Goal: Information Seeking & Learning: Learn about a topic

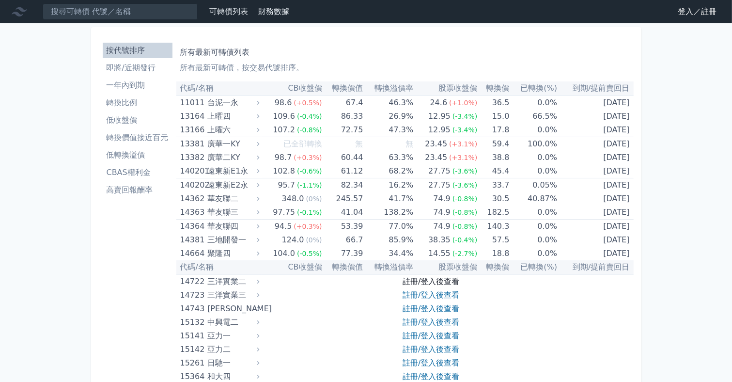
click at [446, 283] on link "註冊/登入後查看" at bounding box center [430, 280] width 57 height 9
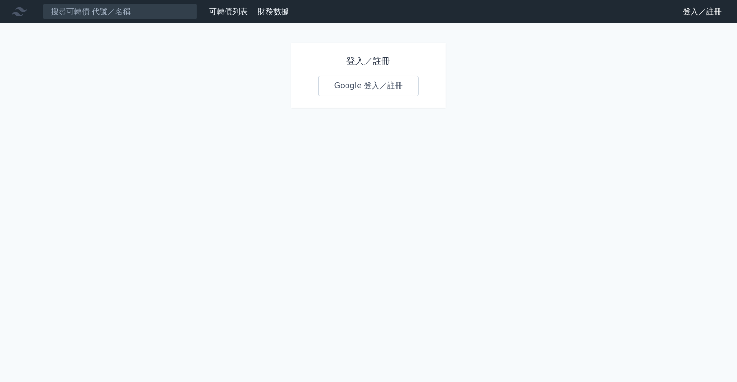
click at [376, 84] on link "Google 登入／註冊" at bounding box center [369, 86] width 101 height 20
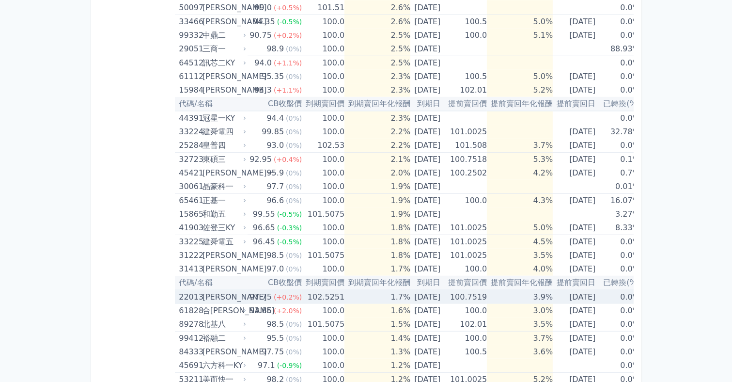
scroll to position [713, 0]
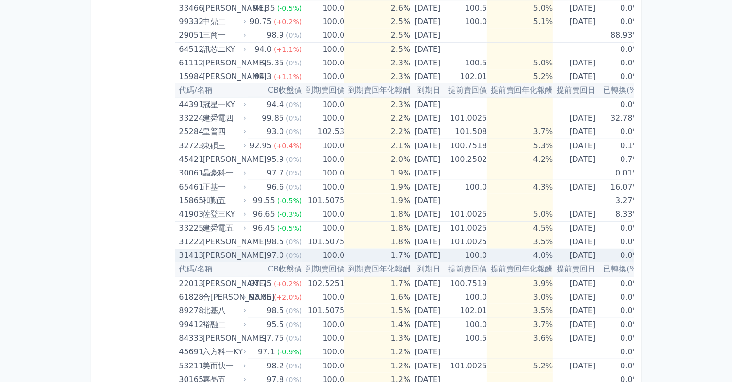
click at [568, 254] on td "[DATE]" at bounding box center [575, 255] width 46 height 14
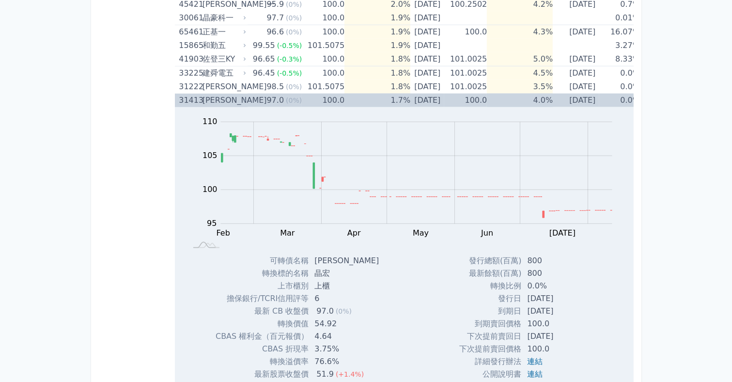
scroll to position [829, 0]
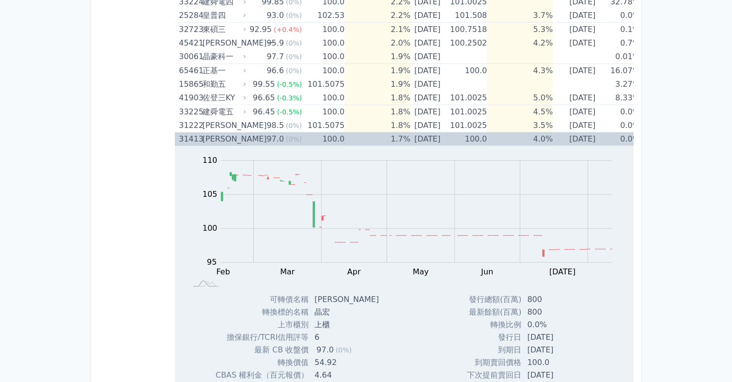
click at [377, 132] on td "1.7%" at bounding box center [377, 139] width 66 height 14
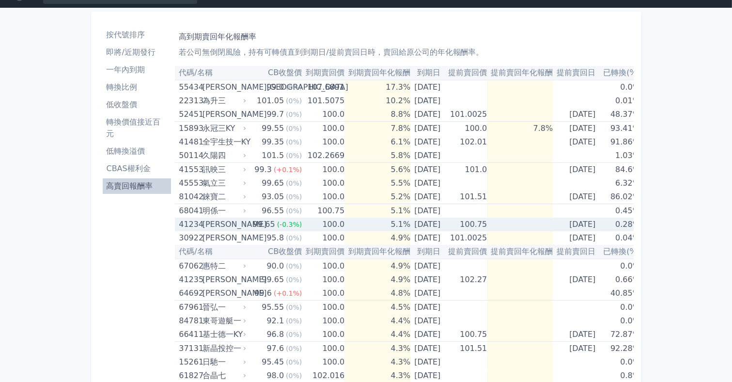
scroll to position [54, 0]
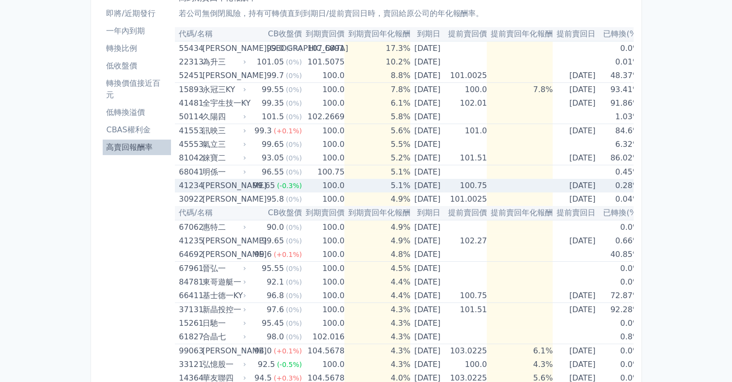
click at [456, 184] on td "100.75" at bounding box center [465, 186] width 43 height 14
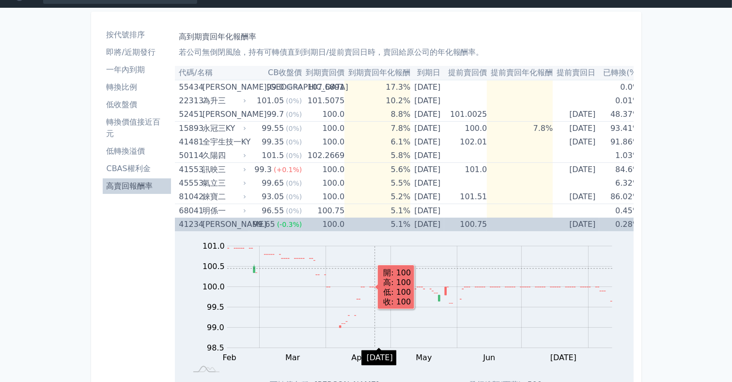
scroll to position [15, 0]
click at [310, 222] on td "100.0" at bounding box center [323, 224] width 43 height 14
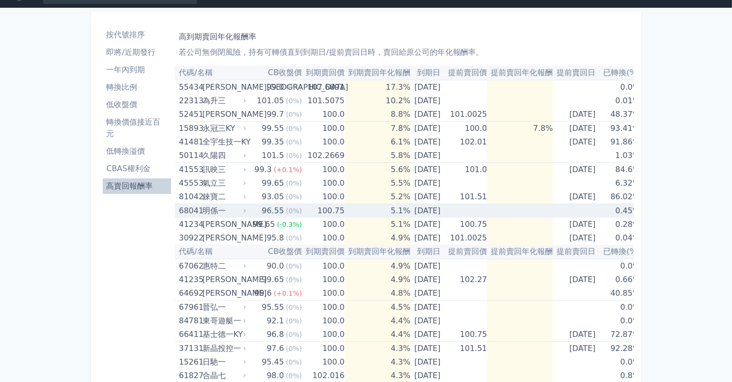
click at [327, 212] on td "100.75" at bounding box center [323, 211] width 43 height 14
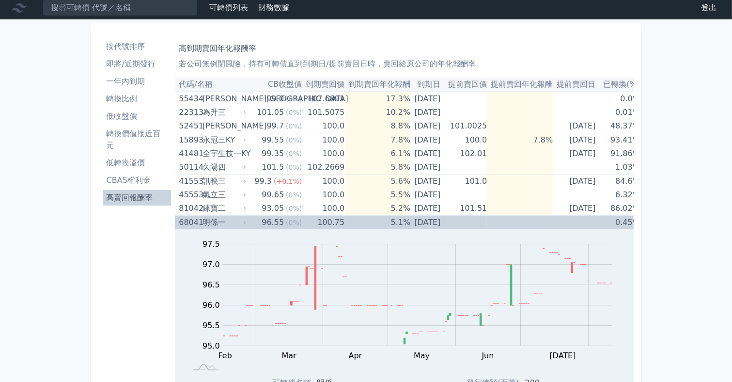
scroll to position [0, 0]
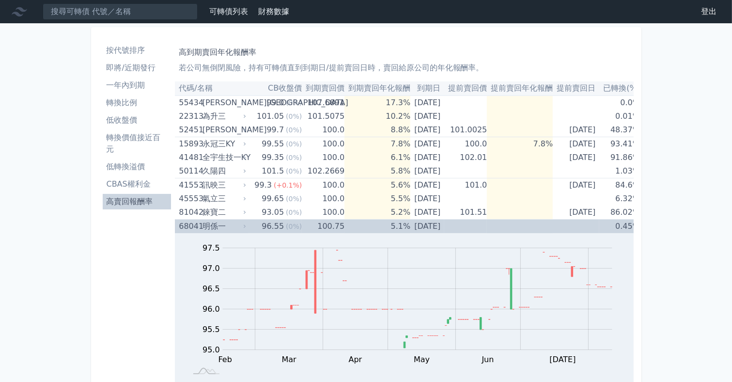
click at [236, 227] on div "明係一" at bounding box center [223, 226] width 42 height 14
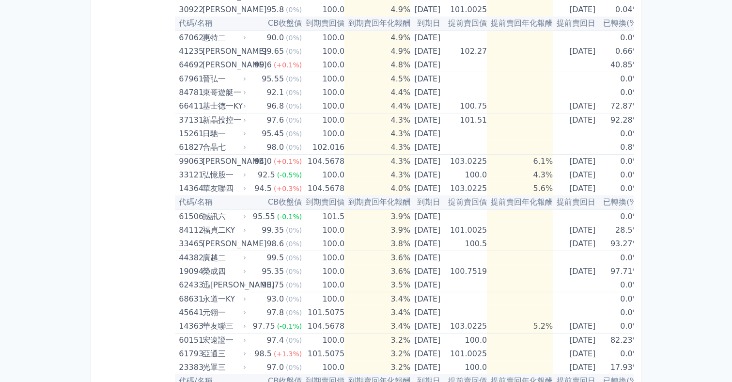
scroll to position [248, 0]
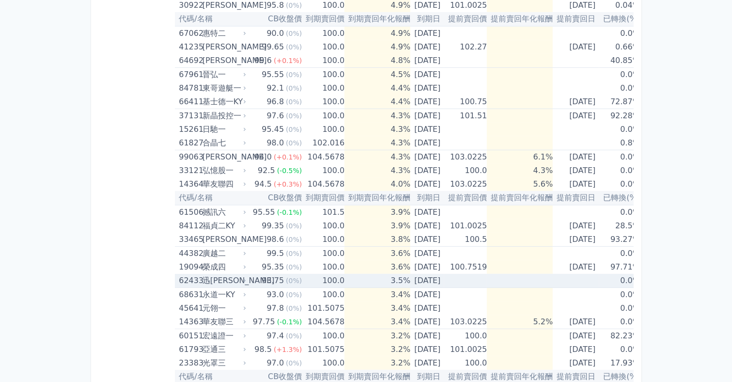
click at [255, 275] on td "93.75 (0%)" at bounding box center [274, 281] width 54 height 14
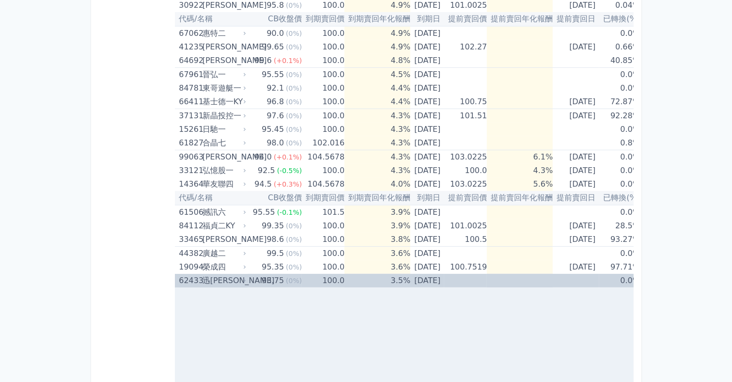
click at [255, 275] on td "93.75 (0%)" at bounding box center [274, 281] width 54 height 14
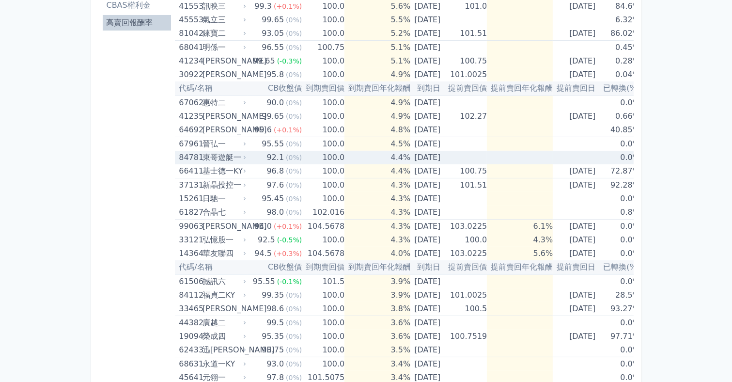
scroll to position [170, 0]
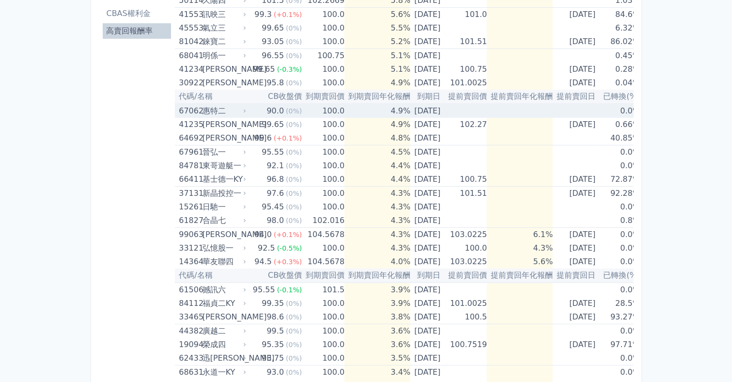
click at [498, 112] on td at bounding box center [520, 111] width 66 height 14
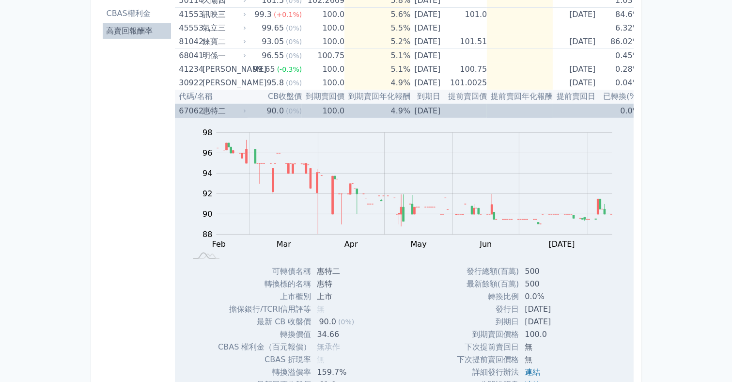
click at [371, 107] on td "4.9%" at bounding box center [377, 111] width 66 height 14
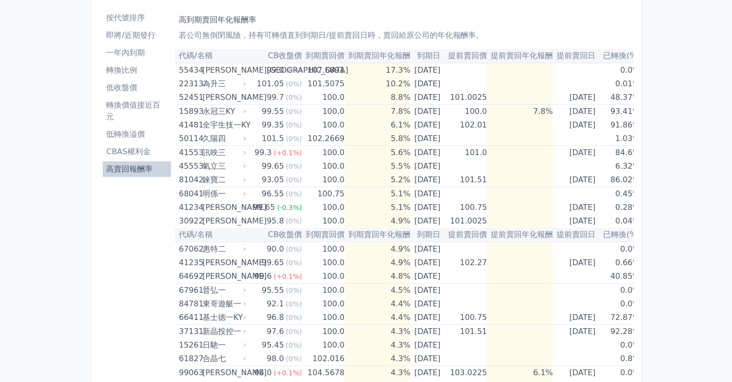
scroll to position [15, 0]
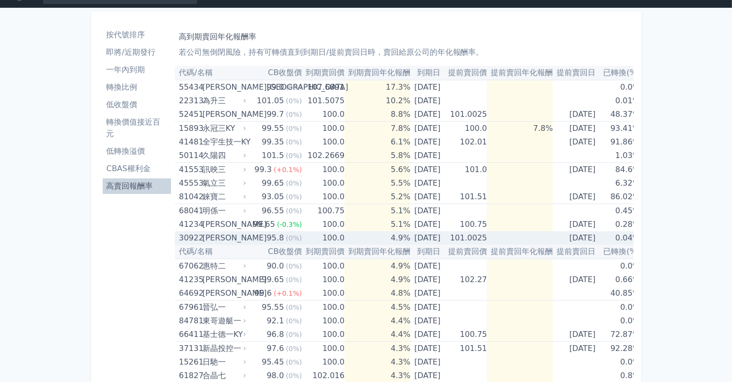
click at [432, 240] on td "[DATE]" at bounding box center [427, 238] width 34 height 14
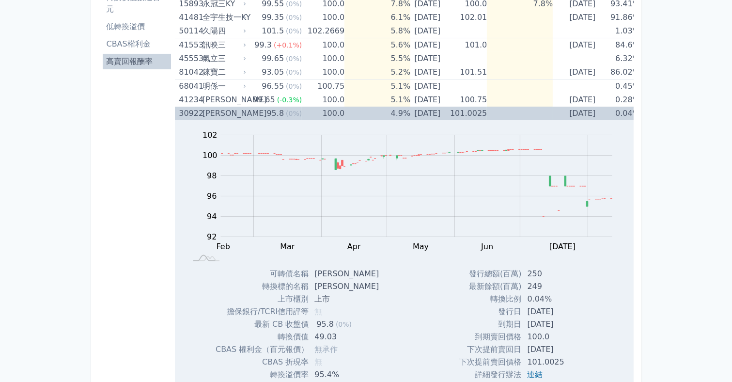
scroll to position [93, 0]
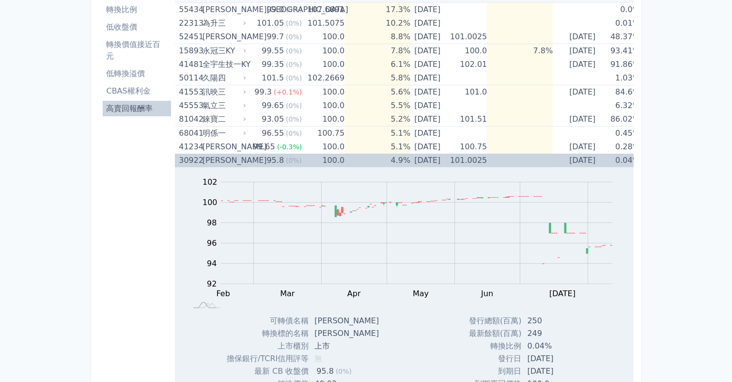
click at [279, 157] on div "95.8" at bounding box center [275, 160] width 21 height 14
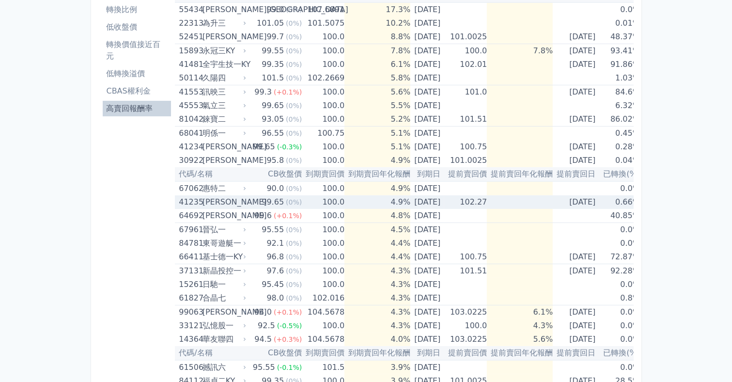
click at [311, 199] on td "100.0" at bounding box center [323, 202] width 43 height 14
click at [312, 196] on td "100.0" at bounding box center [323, 202] width 43 height 14
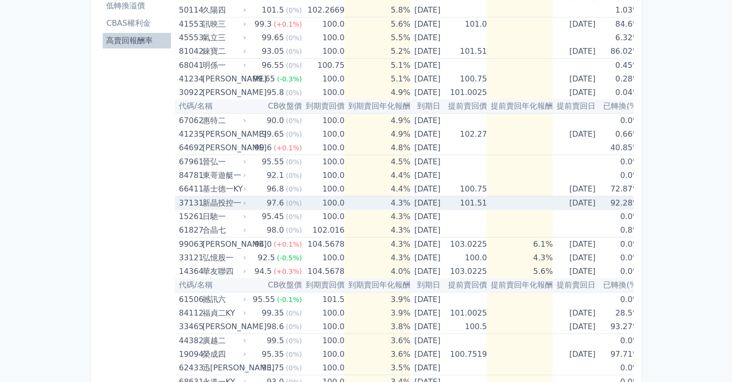
scroll to position [170, 0]
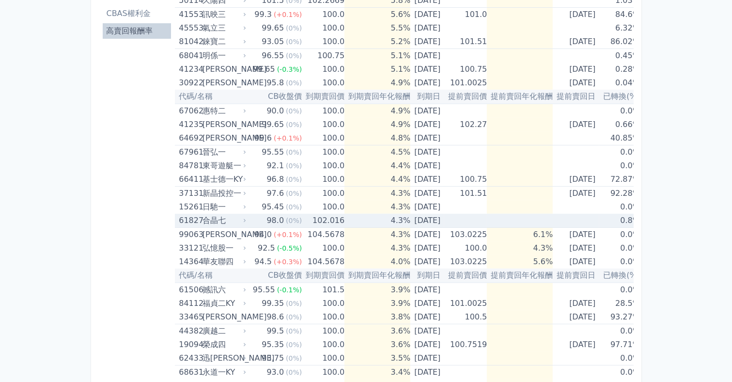
click at [302, 218] on td "102.016" at bounding box center [323, 221] width 43 height 14
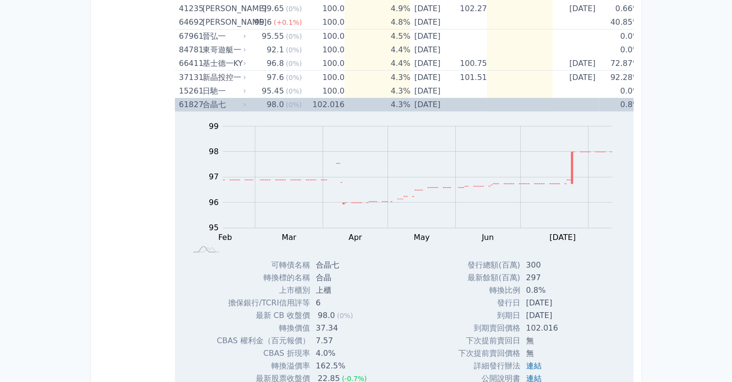
scroll to position [248, 0]
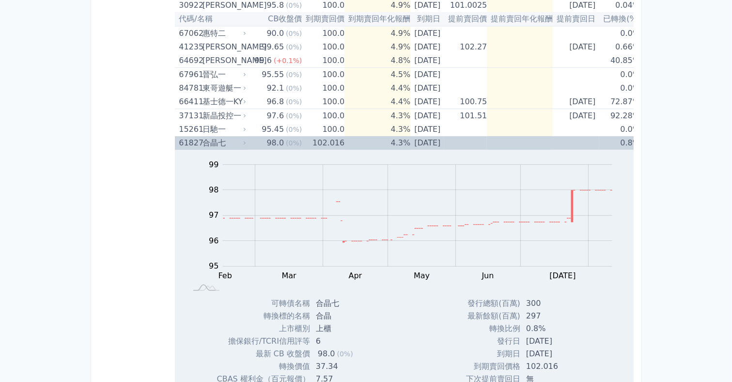
click at [277, 142] on div "98.0" at bounding box center [275, 143] width 21 height 14
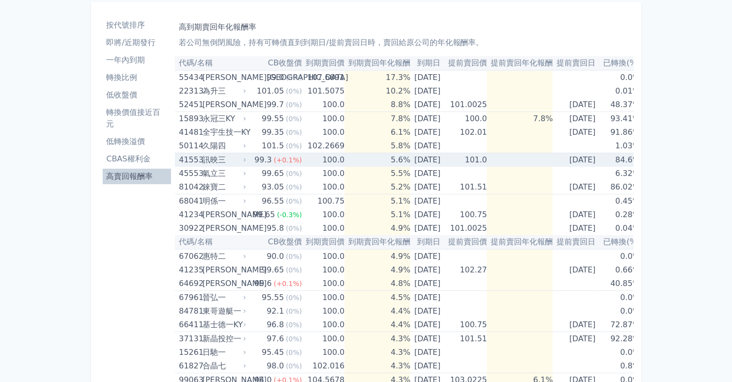
scroll to position [0, 0]
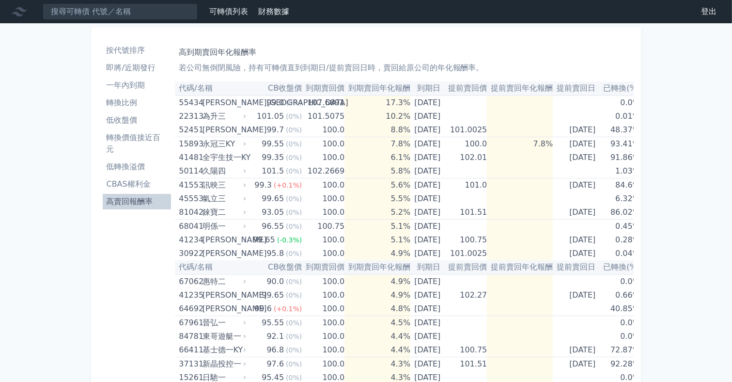
click at [134, 83] on li "一年內到期" at bounding box center [137, 85] width 69 height 12
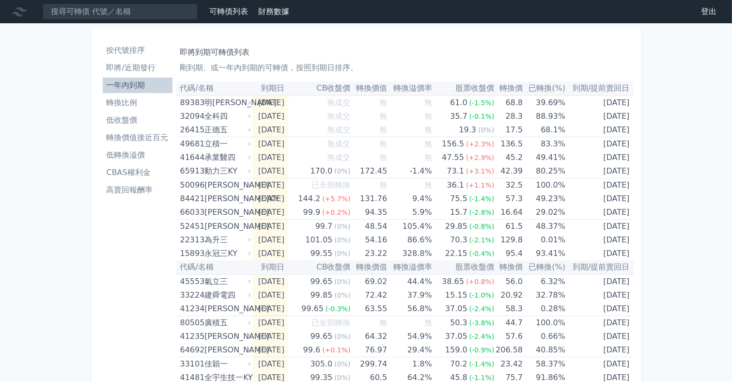
click at [138, 65] on li "即將/近期發行" at bounding box center [138, 68] width 70 height 12
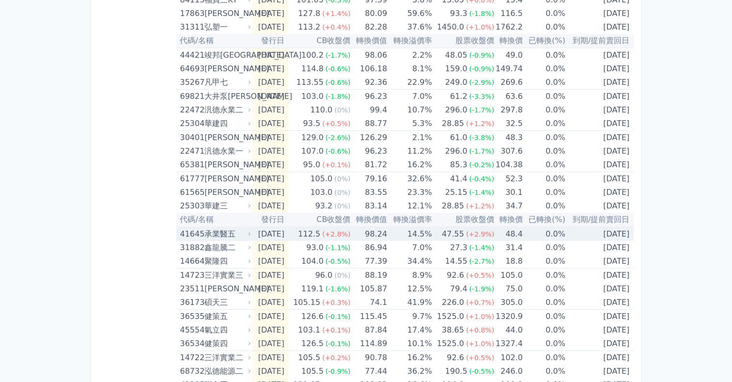
scroll to position [232, 0]
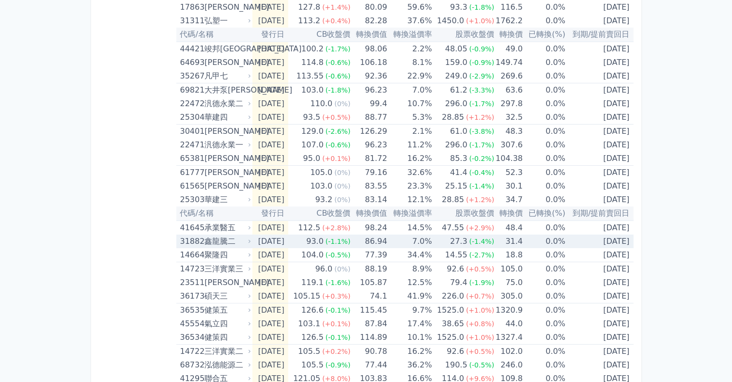
click at [385, 238] on td "86.94" at bounding box center [368, 241] width 37 height 14
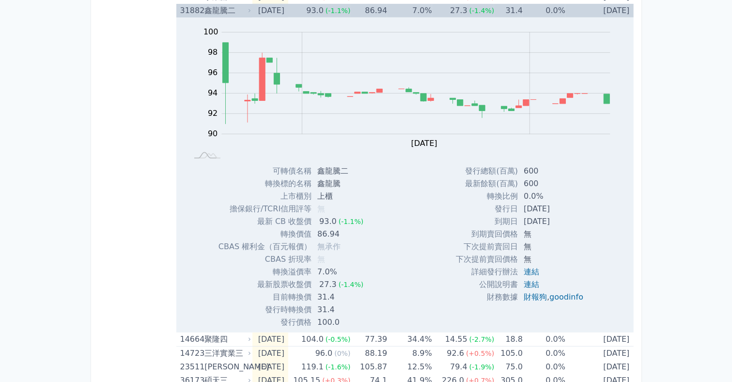
scroll to position [349, 0]
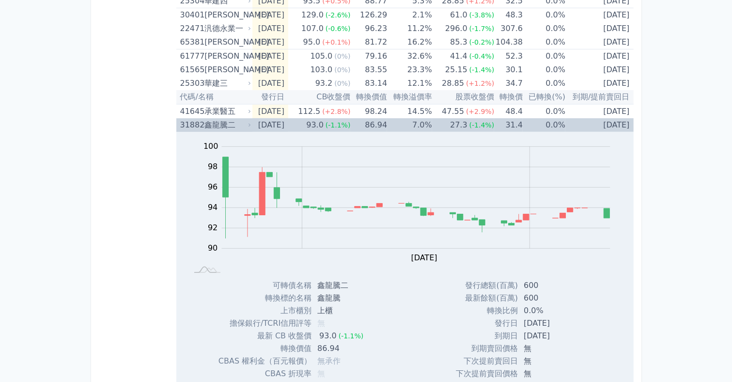
click at [288, 125] on td "[DATE]" at bounding box center [270, 125] width 36 height 14
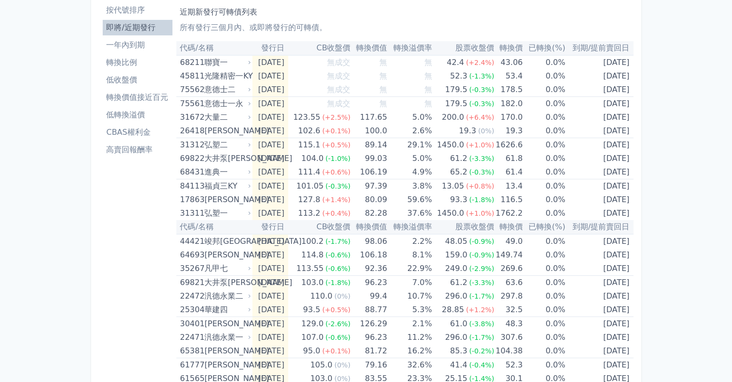
scroll to position [0, 0]
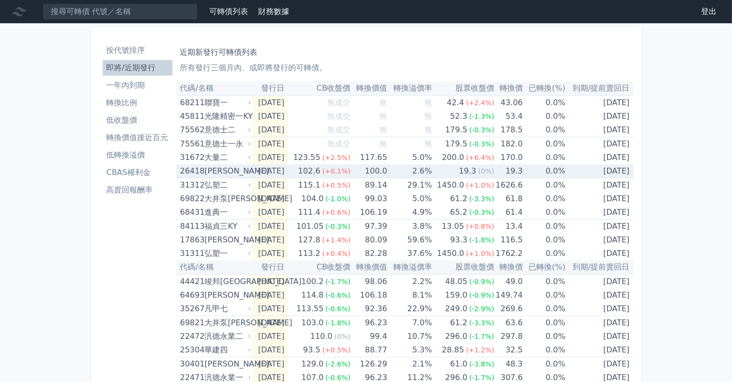
click at [364, 172] on td "100.0" at bounding box center [368, 171] width 37 height 14
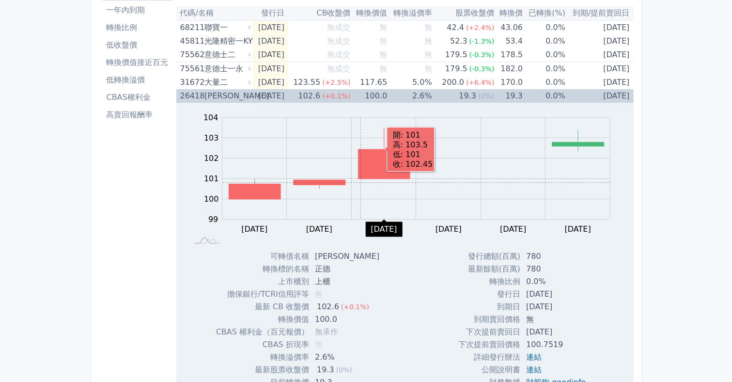
scroll to position [77, 0]
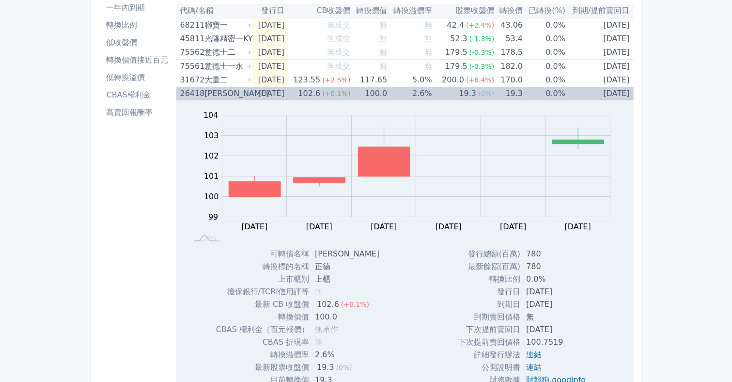
click at [288, 90] on td "[DATE]" at bounding box center [270, 94] width 36 height 14
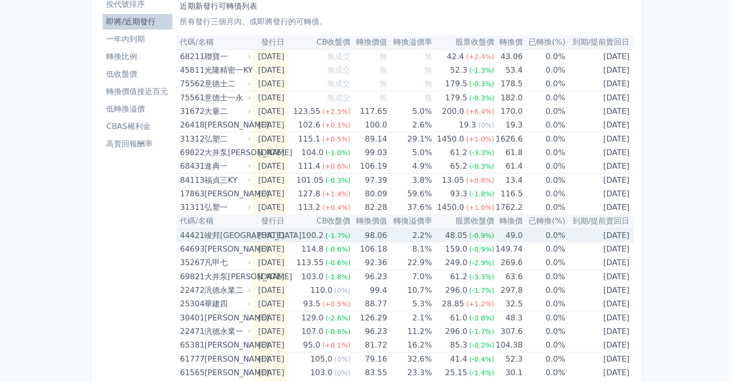
scroll to position [0, 0]
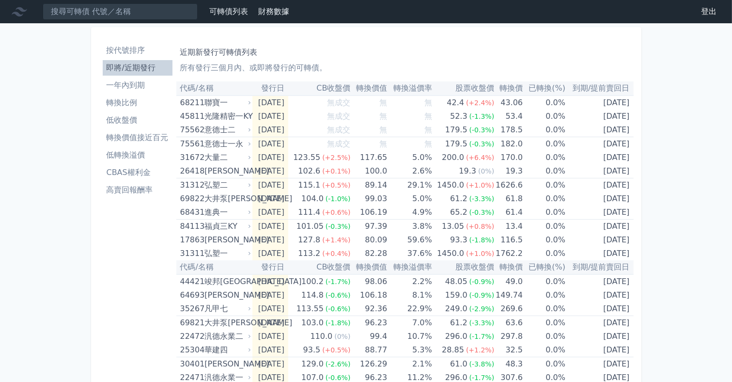
click at [136, 121] on li "低收盤價" at bounding box center [138, 120] width 70 height 12
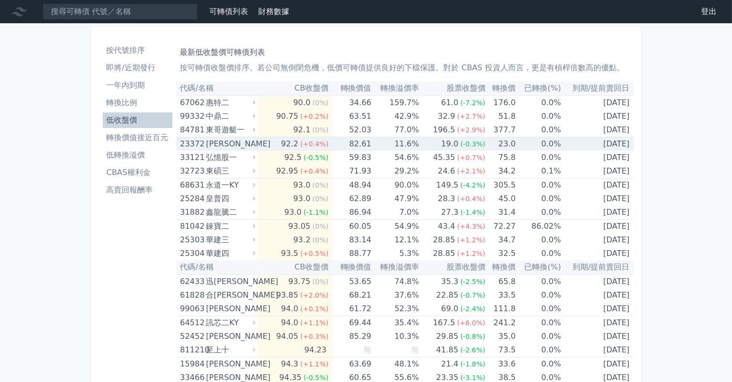
click at [554, 146] on td "0.0%" at bounding box center [538, 144] width 46 height 14
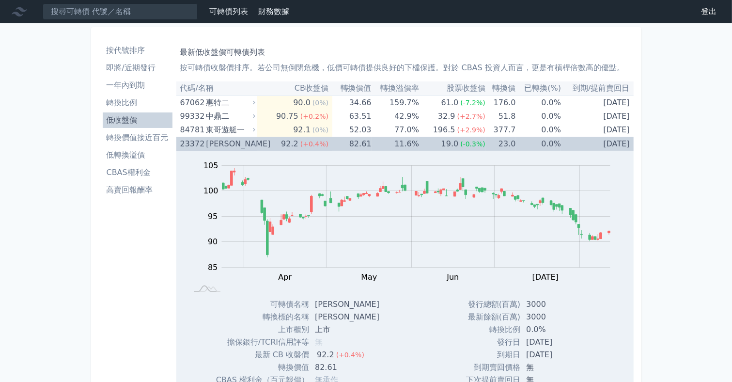
click at [430, 140] on td "19.0 (-0.3%)" at bounding box center [452, 144] width 66 height 14
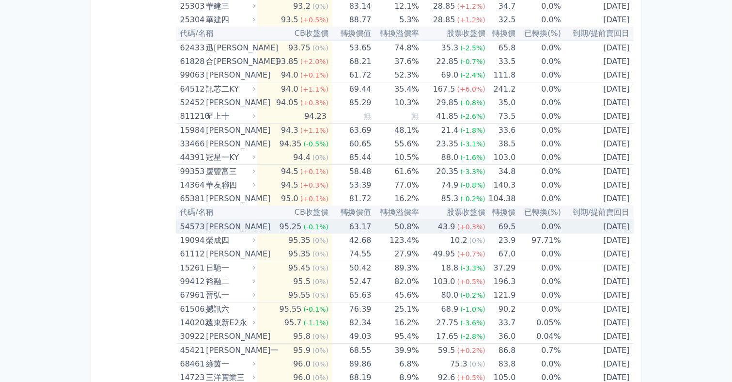
scroll to position [271, 0]
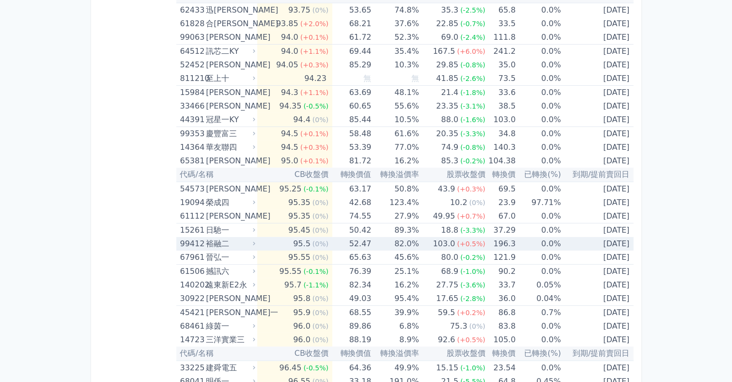
click at [561, 243] on td "[DATE]" at bounding box center [597, 244] width 72 height 14
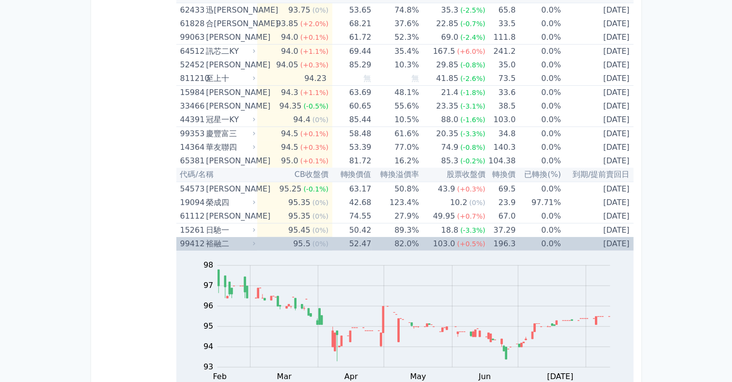
click at [561, 243] on td "[DATE]" at bounding box center [597, 244] width 72 height 14
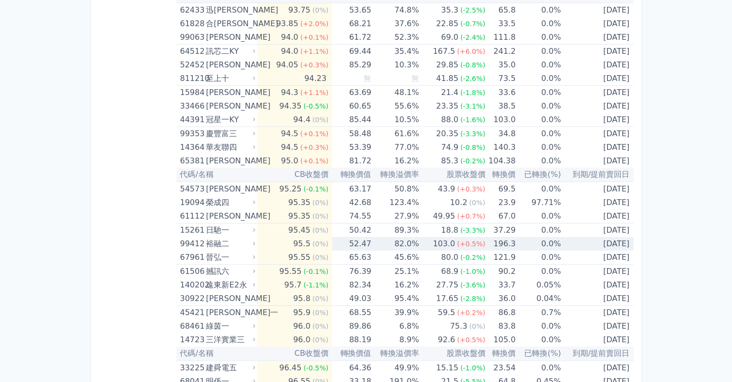
click at [561, 242] on td "[DATE]" at bounding box center [597, 244] width 72 height 14
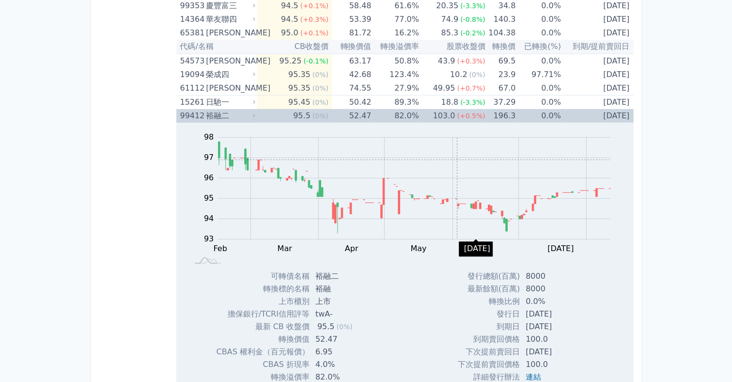
scroll to position [387, 0]
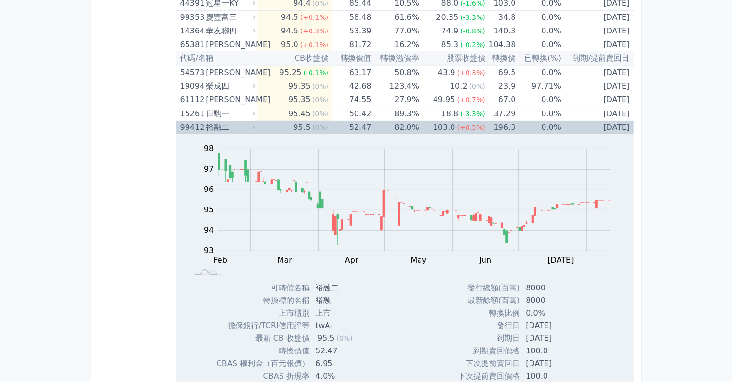
click at [346, 126] on td "52.47" at bounding box center [351, 128] width 39 height 14
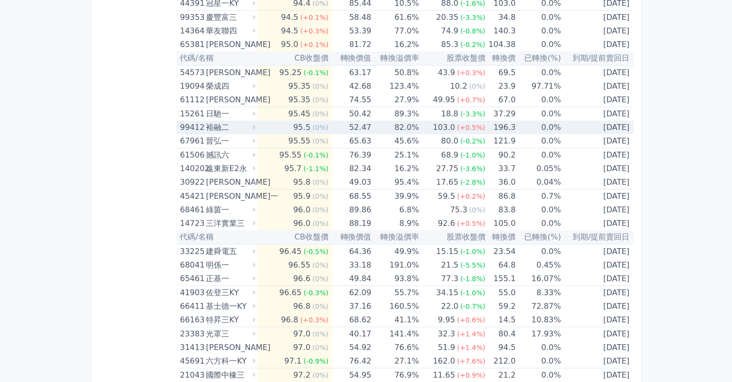
click at [319, 128] on span "(0%)" at bounding box center [320, 127] width 16 height 8
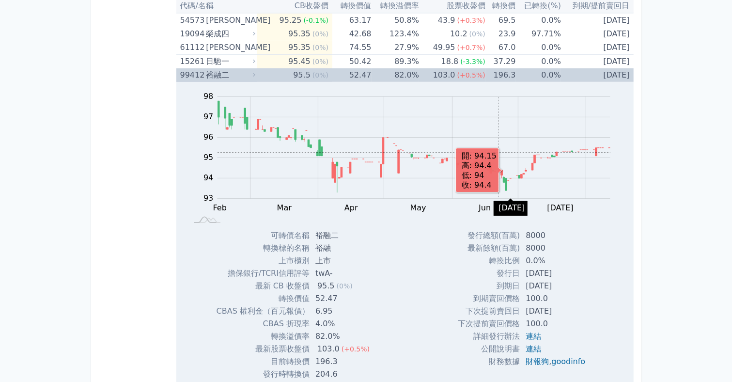
scroll to position [426, 0]
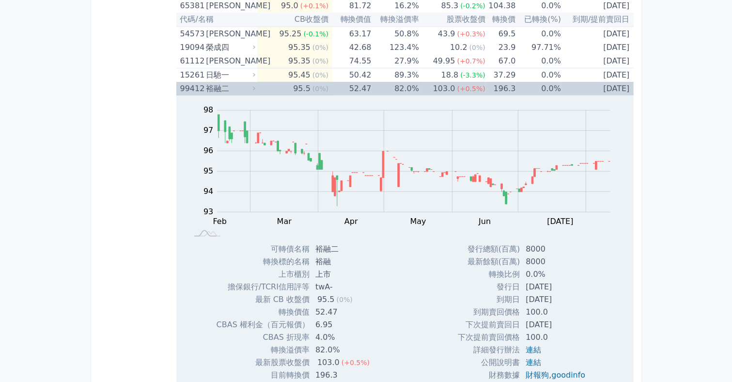
click at [374, 88] on td "82.0%" at bounding box center [394, 89] width 47 height 14
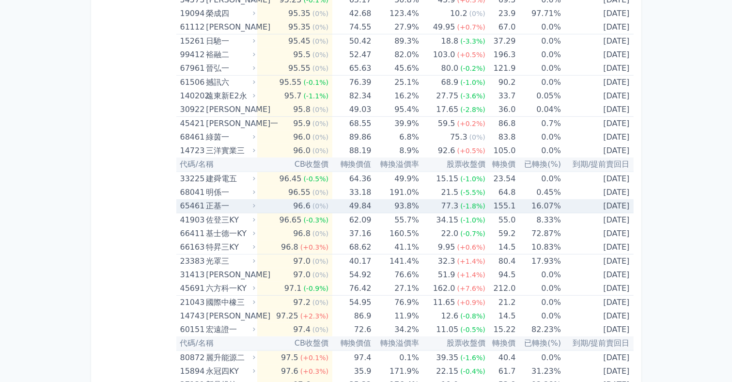
scroll to position [465, 0]
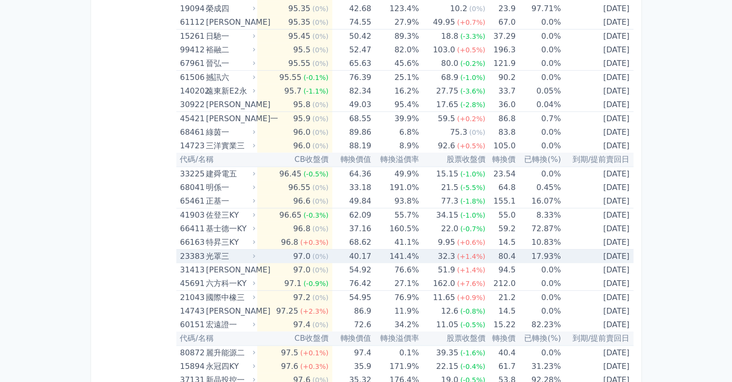
click at [537, 249] on td "17.93%" at bounding box center [538, 256] width 46 height 14
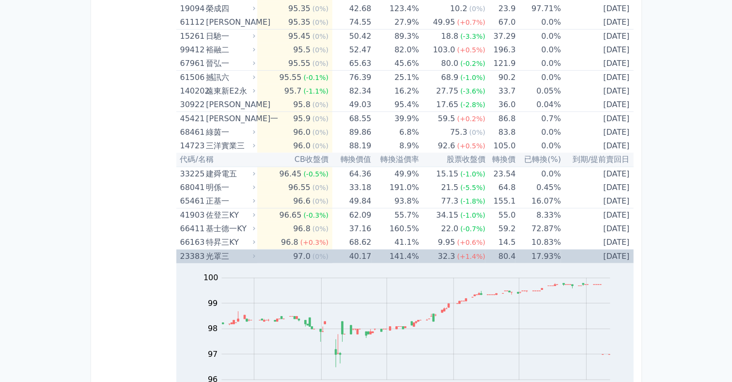
scroll to position [542, 0]
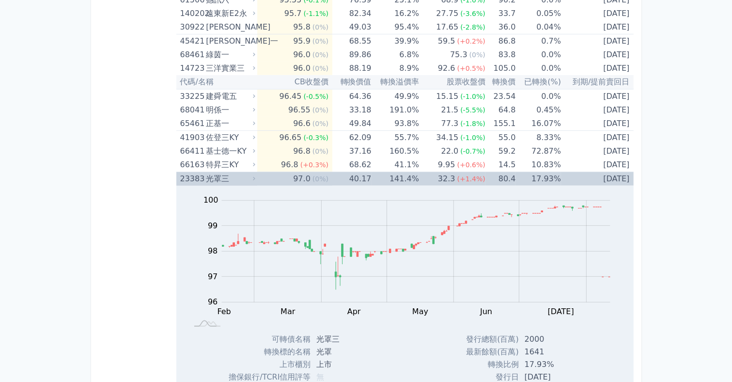
click at [432, 174] on td "32.3 (+1.4%)" at bounding box center [452, 179] width 66 height 14
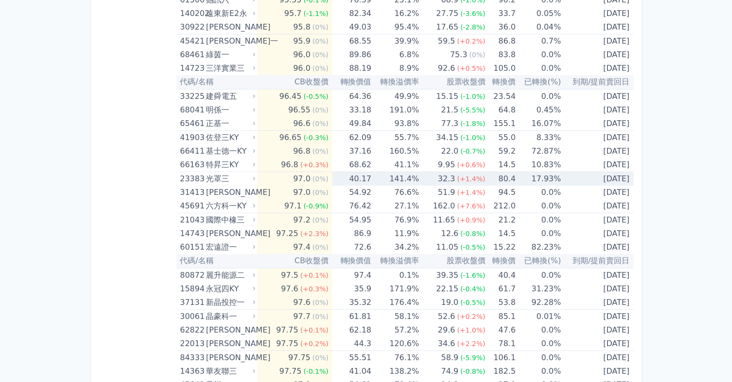
click at [432, 174] on td "32.3 (+1.4%)" at bounding box center [452, 179] width 66 height 14
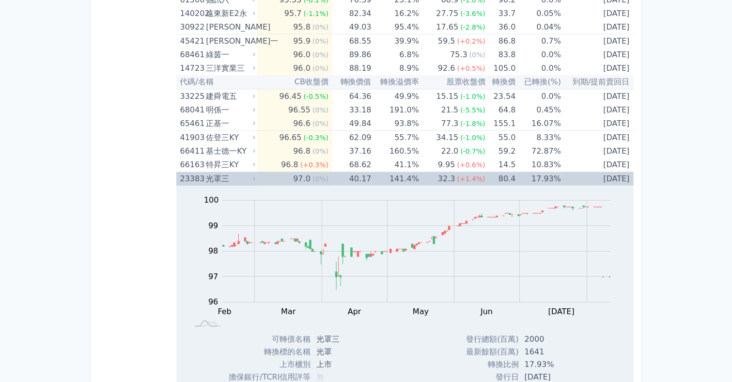
click at [432, 174] on td "32.3 (+1.4%)" at bounding box center [452, 179] width 66 height 14
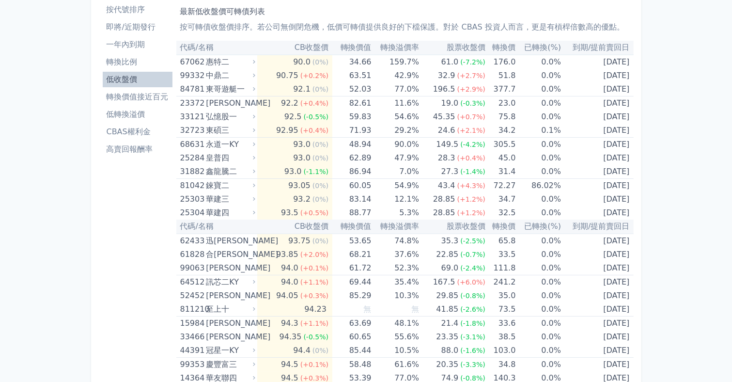
scroll to position [0, 0]
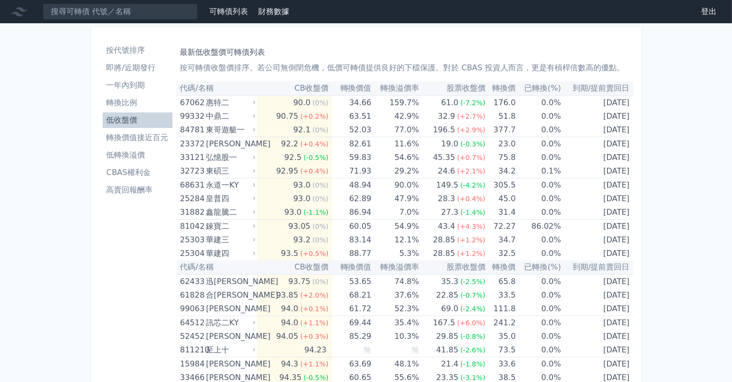
click at [134, 190] on li "高賣回報酬率" at bounding box center [138, 190] width 70 height 12
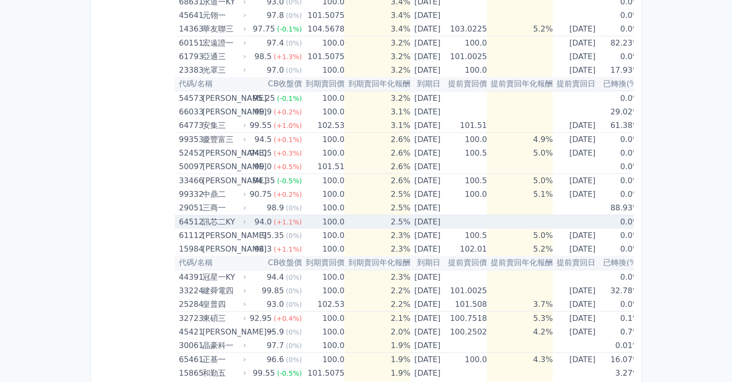
scroll to position [504, 0]
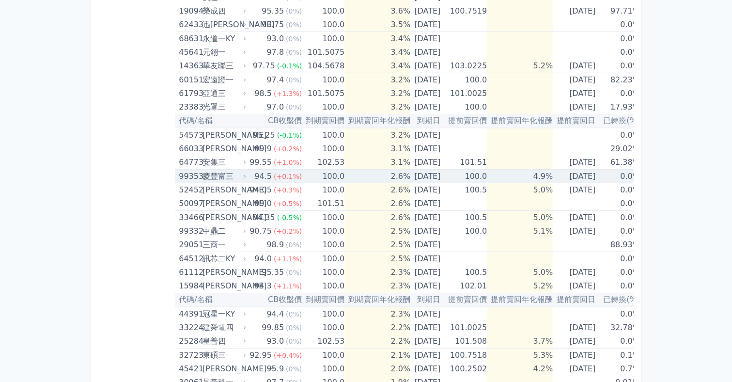
click at [410, 176] on td "[DATE]" at bounding box center [427, 176] width 34 height 14
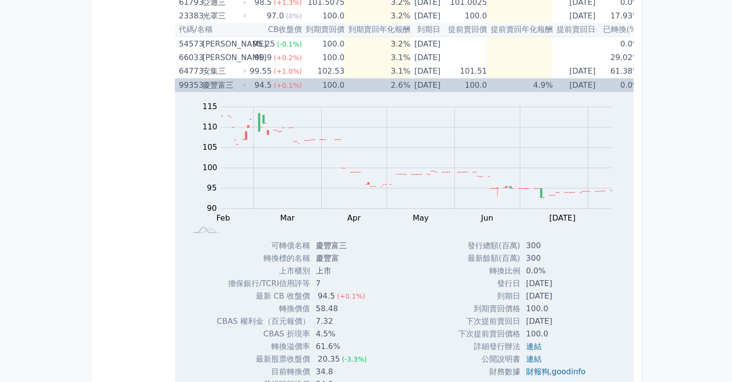
scroll to position [581, 0]
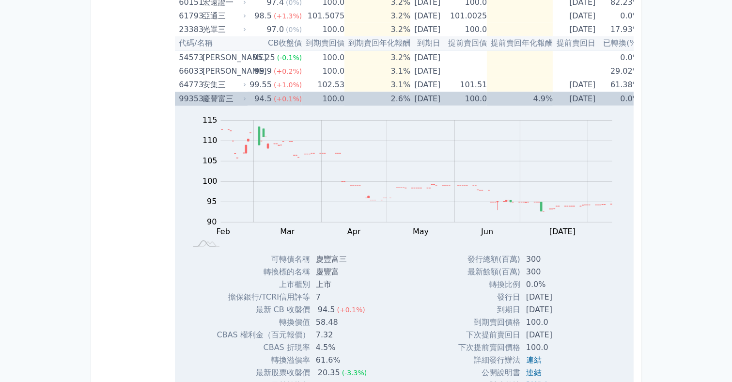
click at [350, 97] on td "2.6%" at bounding box center [377, 99] width 66 height 14
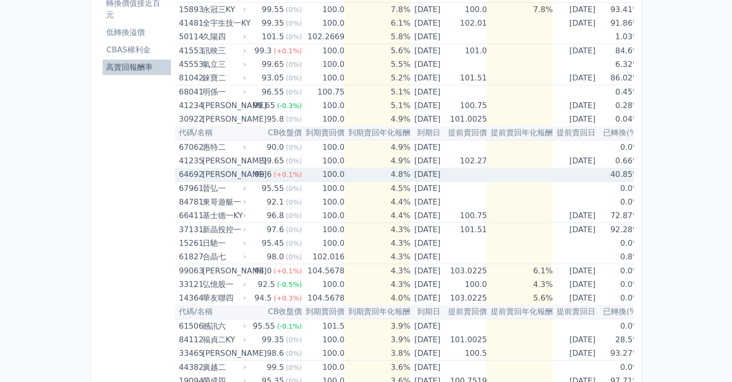
scroll to position [116, 0]
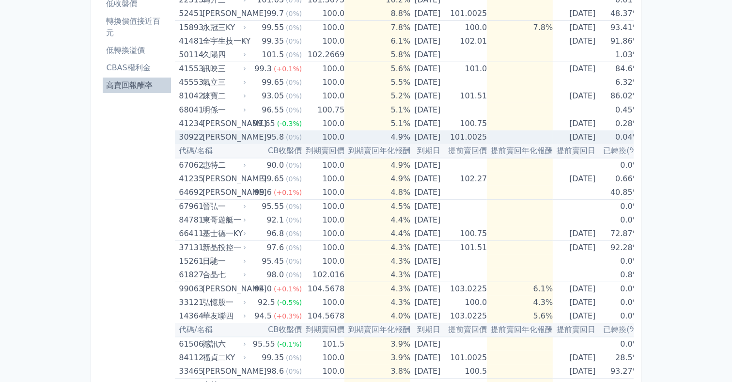
click at [362, 135] on td "4.9%" at bounding box center [377, 137] width 66 height 14
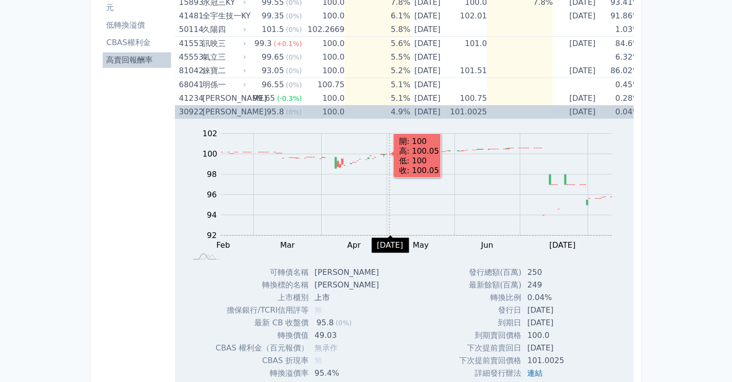
scroll to position [155, 0]
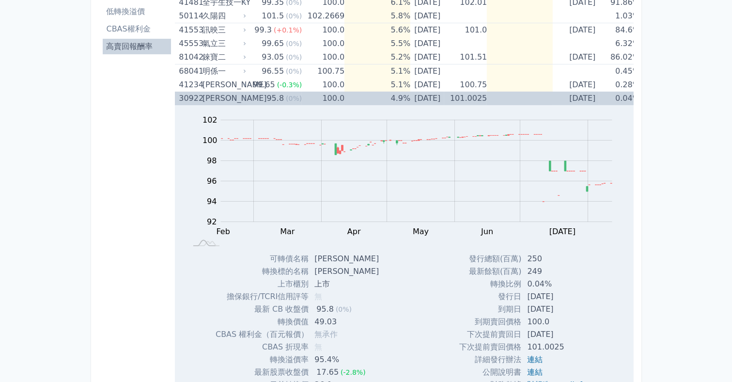
click at [311, 96] on td "100.0" at bounding box center [323, 99] width 43 height 14
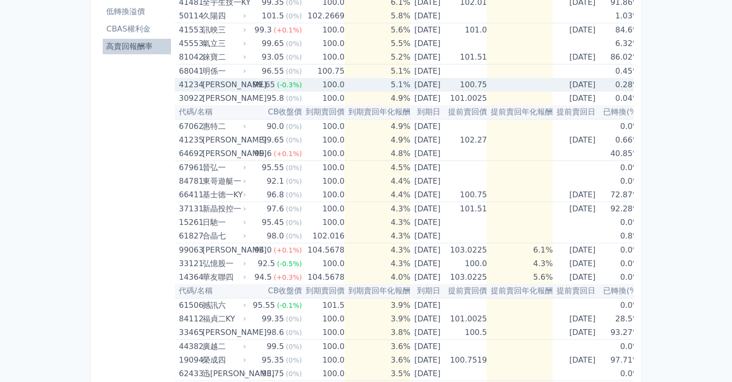
click at [313, 85] on td "100.0" at bounding box center [323, 85] width 43 height 14
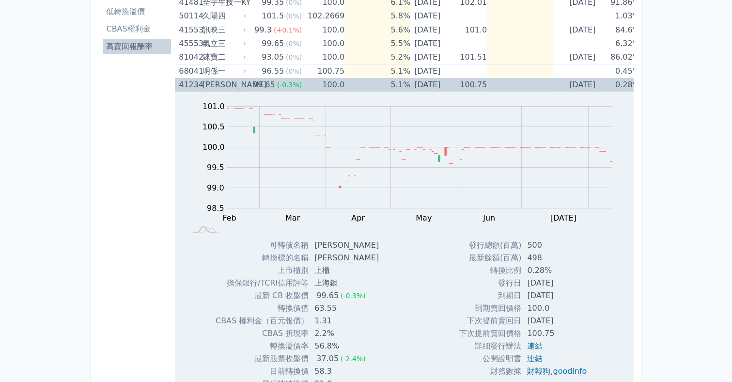
click at [313, 85] on td "100.0" at bounding box center [323, 85] width 43 height 14
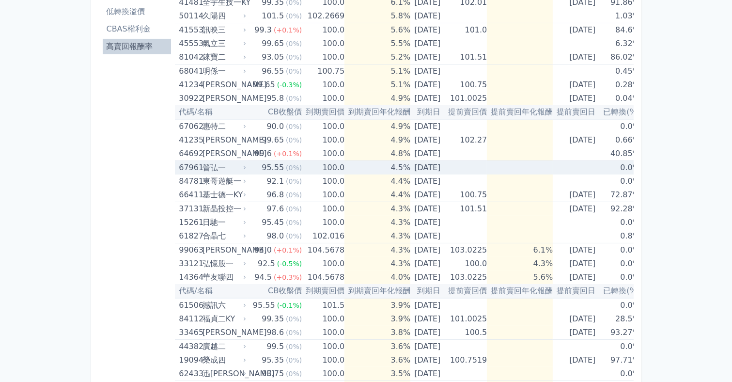
click at [440, 168] on td "[DATE]" at bounding box center [427, 168] width 34 height 14
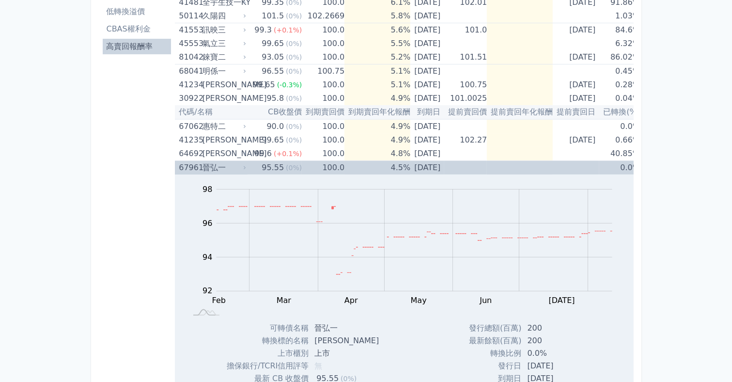
click at [247, 163] on td "95.55 (0%)" at bounding box center [274, 168] width 54 height 14
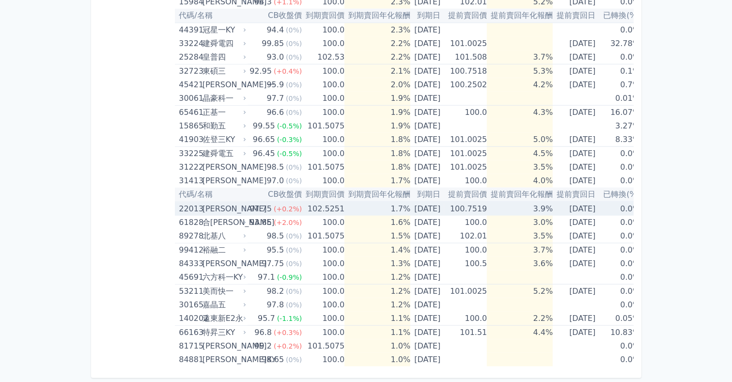
scroll to position [790, 0]
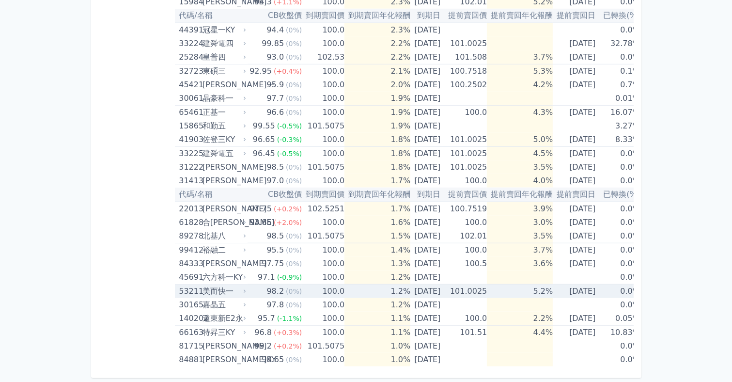
click at [434, 285] on td "[DATE]" at bounding box center [427, 291] width 34 height 14
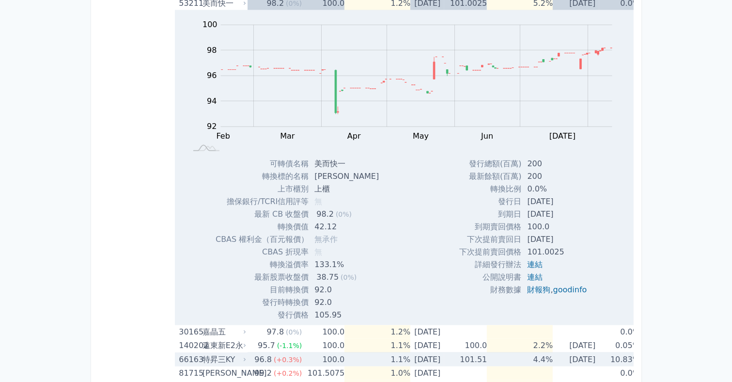
scroll to position [1027, 0]
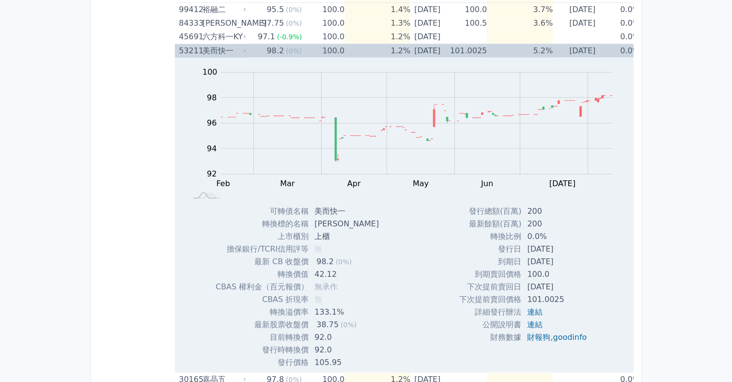
click at [526, 51] on td "5.2%" at bounding box center [520, 51] width 66 height 14
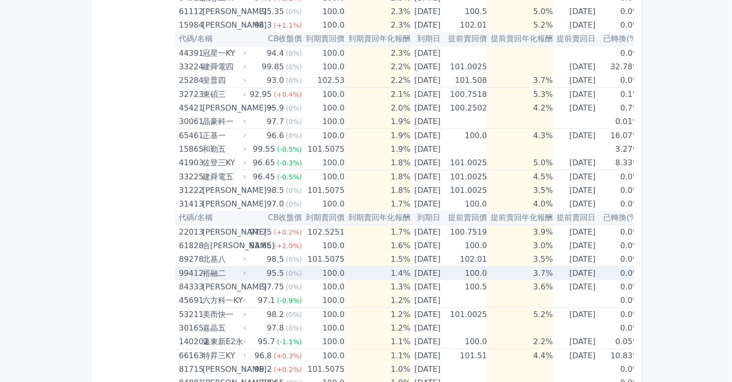
scroll to position [751, 0]
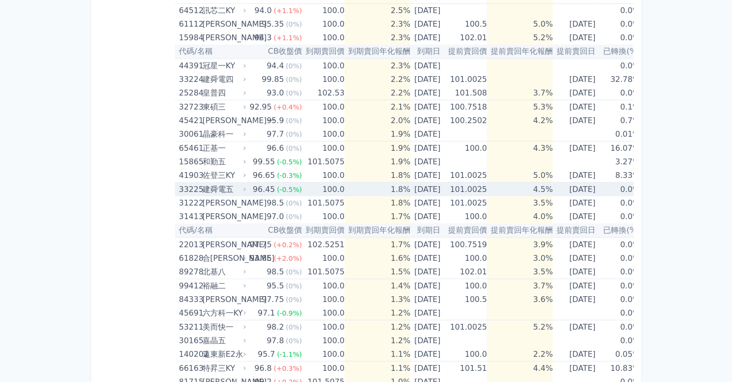
click at [505, 187] on td "4.5%" at bounding box center [520, 190] width 66 height 14
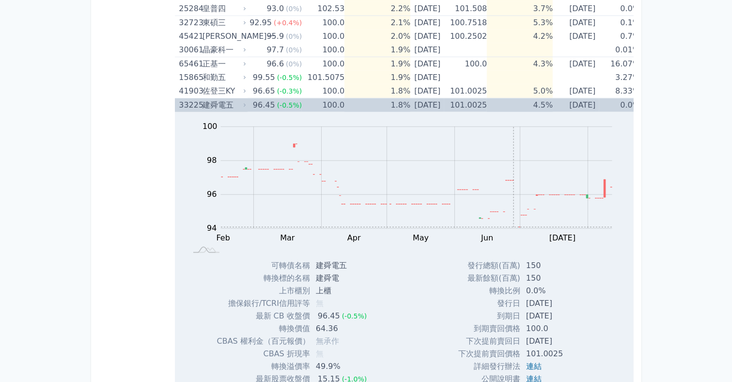
scroll to position [829, 0]
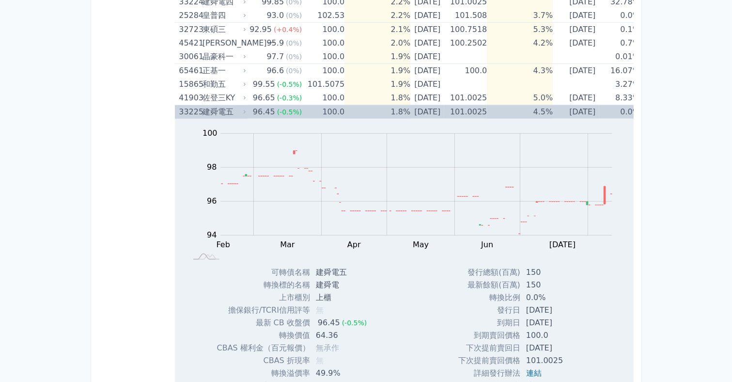
click at [358, 107] on td "1.8%" at bounding box center [377, 112] width 66 height 14
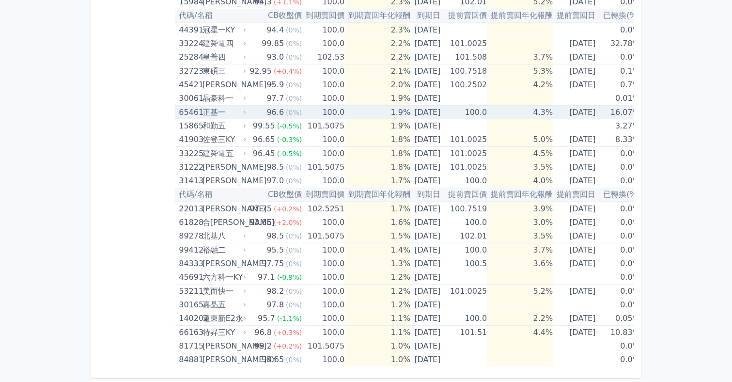
click at [358, 107] on td "1.9%" at bounding box center [377, 113] width 66 height 14
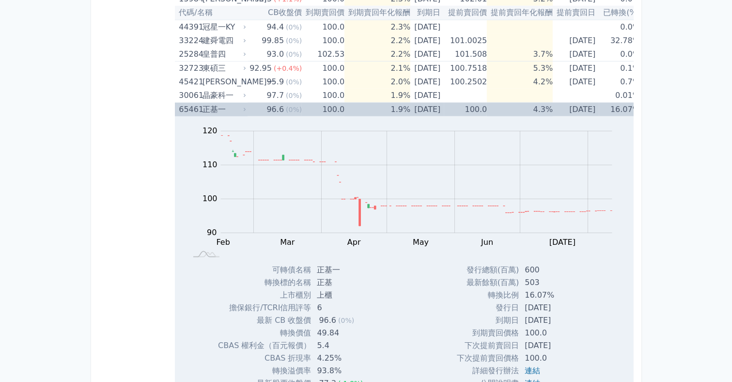
click at [363, 105] on td "1.9%" at bounding box center [377, 110] width 66 height 14
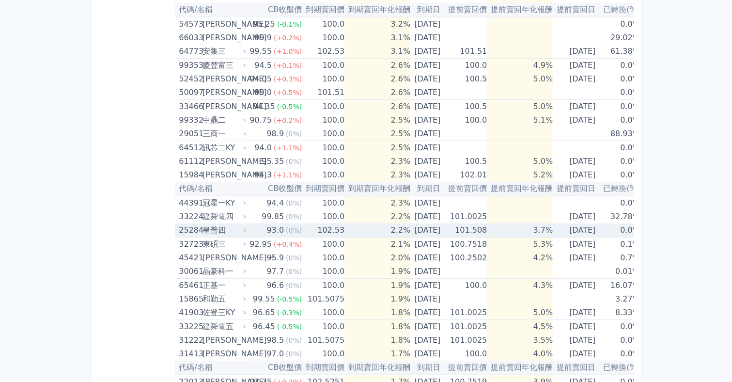
scroll to position [597, 0]
